Goal: Transaction & Acquisition: Purchase product/service

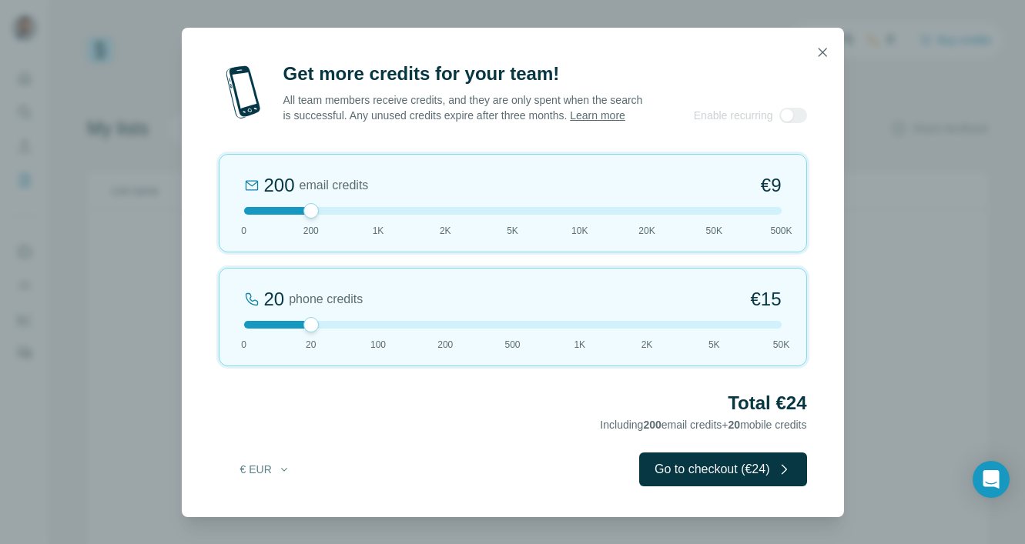
drag, startPoint x: 303, startPoint y: 216, endPoint x: 173, endPoint y: 215, distance: 129.4
click at [175, 215] on div "Get more credits for your team! All team members receive credits, and they are …" at bounding box center [512, 272] width 1025 height 544
drag, startPoint x: 312, startPoint y: 219, endPoint x: 172, endPoint y: 219, distance: 139.4
click at [172, 219] on div "Get more credits for your team! All team members receive credits, and they are …" at bounding box center [512, 272] width 1025 height 544
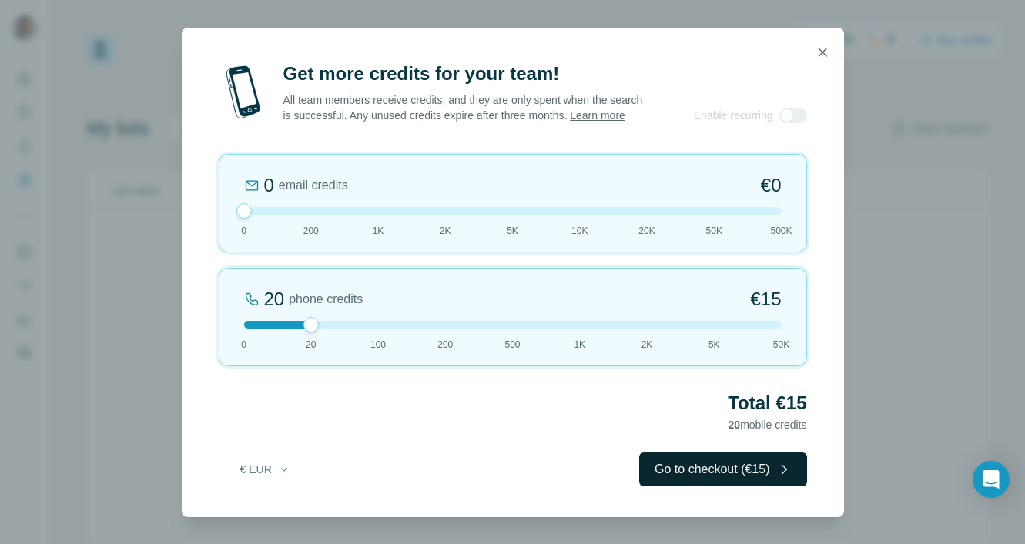
click at [691, 472] on button "Go to checkout (€15)" at bounding box center [722, 470] width 167 height 34
